Goal: Information Seeking & Learning: Learn about a topic

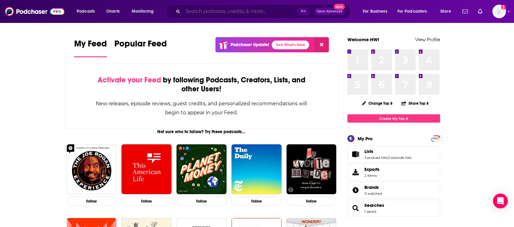
click at [279, 11] on input "Search podcasts, credits, & more..." at bounding box center [240, 11] width 115 height 10
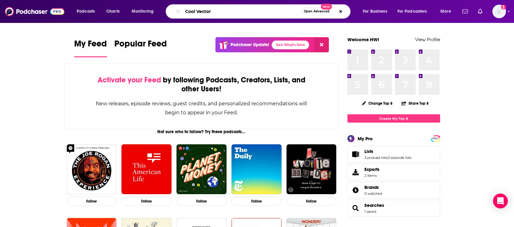
type input "Cool Vector"
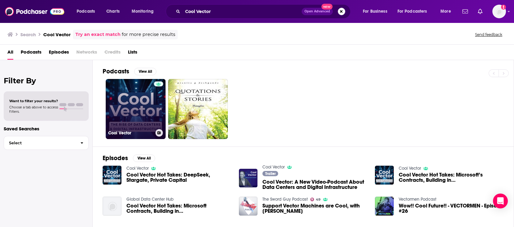
click at [144, 98] on link "Cool Vector" at bounding box center [136, 109] width 60 height 60
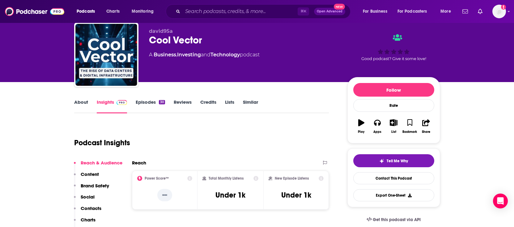
scroll to position [20, 0]
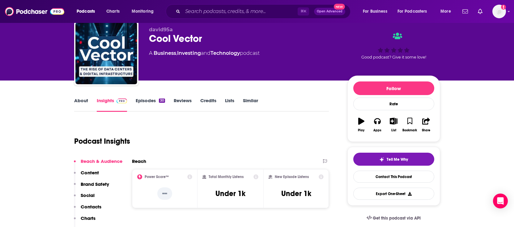
click at [157, 100] on link "Episodes 30" at bounding box center [150, 104] width 29 height 14
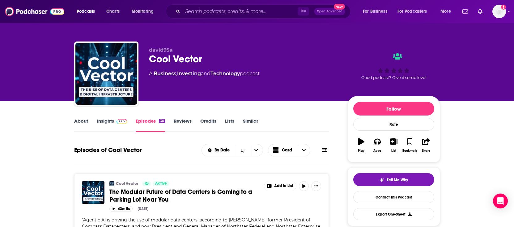
click at [108, 122] on link "Insights" at bounding box center [112, 125] width 31 height 14
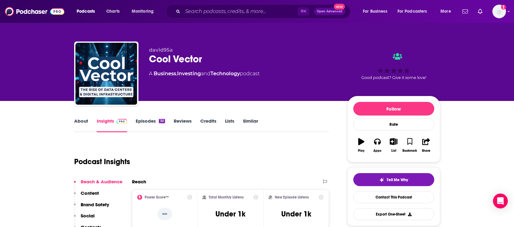
click at [150, 122] on link "Episodes 30" at bounding box center [150, 125] width 29 height 14
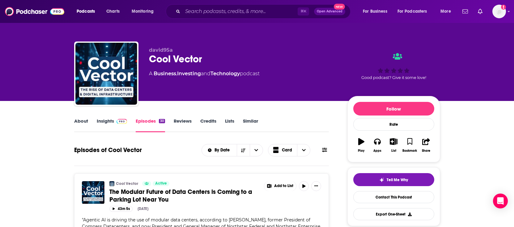
click at [183, 121] on link "Reviews" at bounding box center [183, 125] width 18 height 14
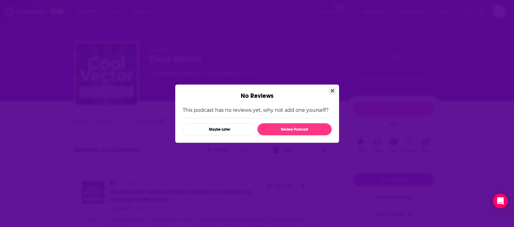
click at [331, 90] on icon "Close" at bounding box center [332, 90] width 3 height 5
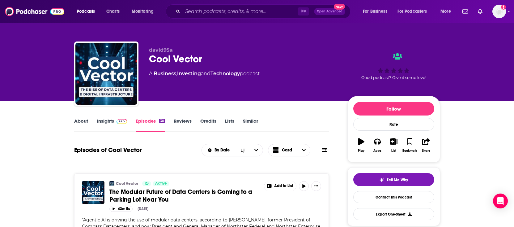
click at [203, 119] on link "Credits" at bounding box center [208, 125] width 16 height 14
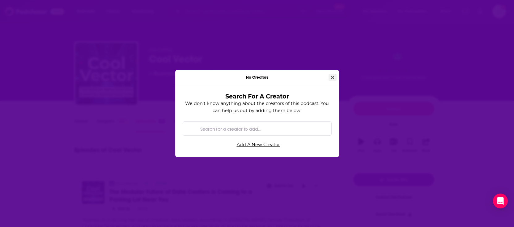
click at [333, 79] on icon "Close" at bounding box center [332, 77] width 3 height 4
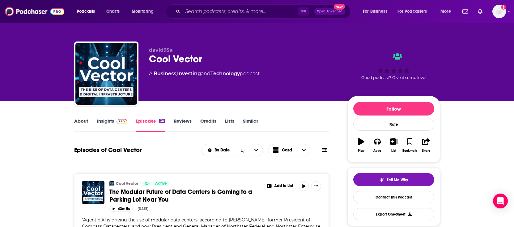
click at [101, 119] on link "Insights" at bounding box center [112, 125] width 31 height 14
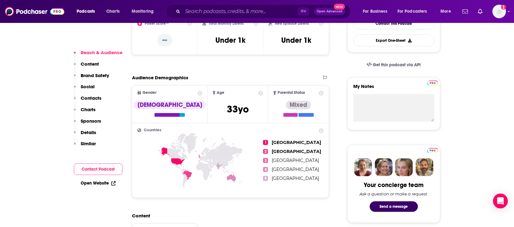
scroll to position [175, 0]
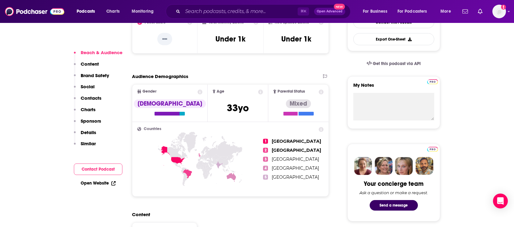
click at [86, 131] on p "Details" at bounding box center [88, 132] width 15 height 6
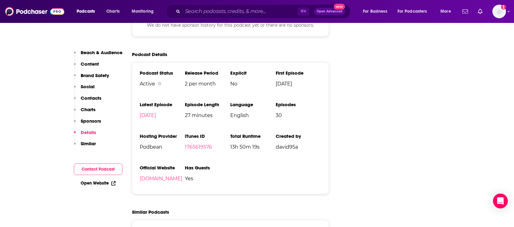
scroll to position [717, 0]
click at [86, 120] on p "Sponsors" at bounding box center [91, 121] width 20 height 6
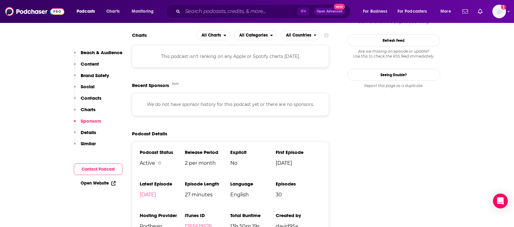
scroll to position [634, 0]
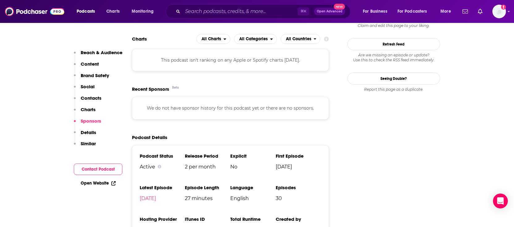
click at [89, 108] on p "Charts" at bounding box center [88, 109] width 15 height 6
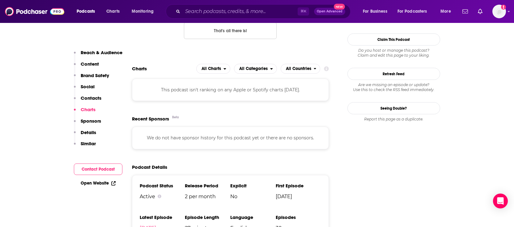
scroll to position [582, 0]
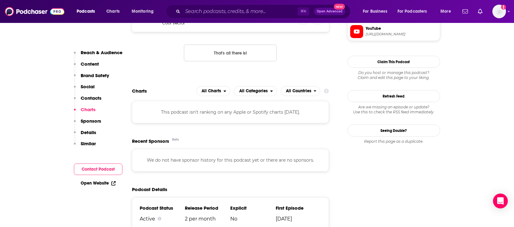
click at [93, 100] on p "Contacts" at bounding box center [91, 98] width 21 height 6
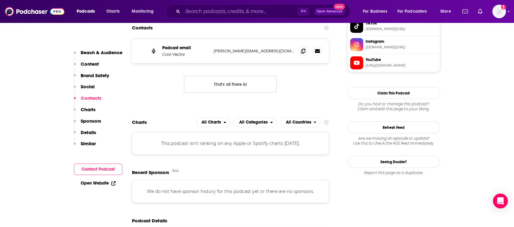
scroll to position [487, 0]
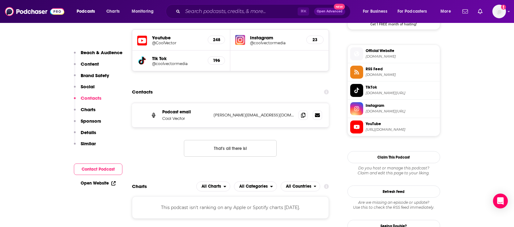
click at [159, 58] on h5 "Tik Tok" at bounding box center [177, 58] width 51 height 6
click at [142, 60] on icon at bounding box center [142, 60] width 6 height 7
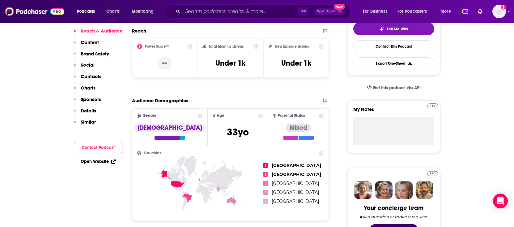
scroll to position [0, 0]
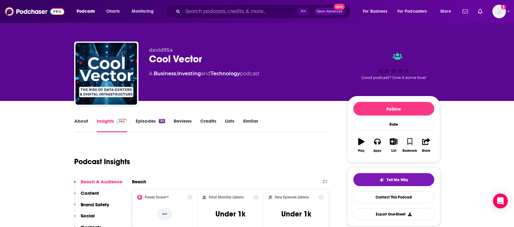
click at [150, 120] on link "Episodes 30" at bounding box center [150, 125] width 29 height 14
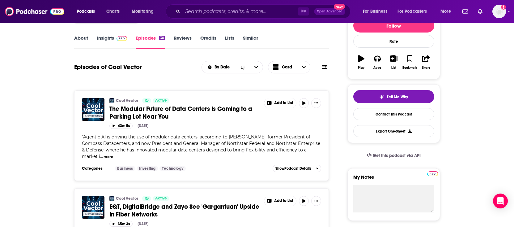
scroll to position [89, 0]
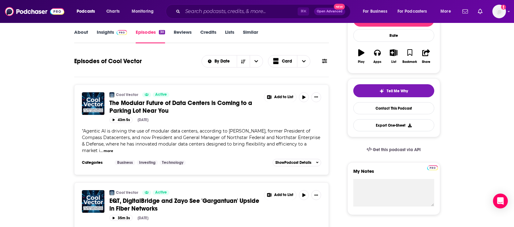
click at [221, 104] on span "The Modular Future of Data Centers is Coming to a Parking Lot Near You" at bounding box center [180, 106] width 143 height 15
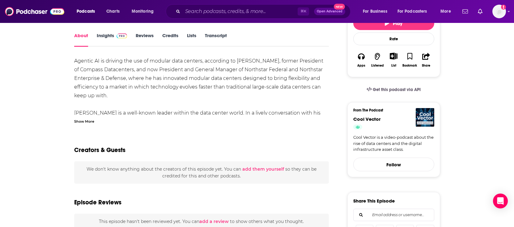
scroll to position [87, 0]
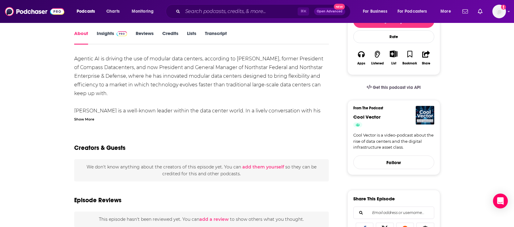
click at [93, 121] on div "Show More" at bounding box center [84, 119] width 20 height 6
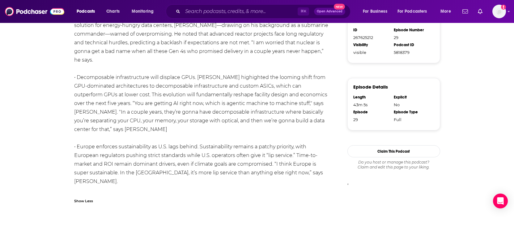
scroll to position [455, 0]
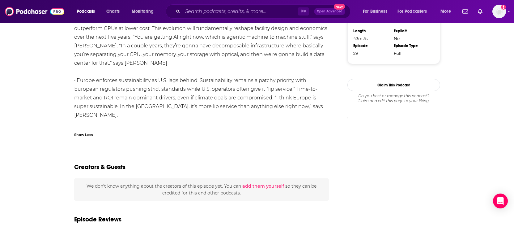
click at [210, 129] on link "[URL][DOMAIN_NAME]…" at bounding box center [180, 132] width 59 height 6
